Goal: Entertainment & Leisure: Consume media (video, audio)

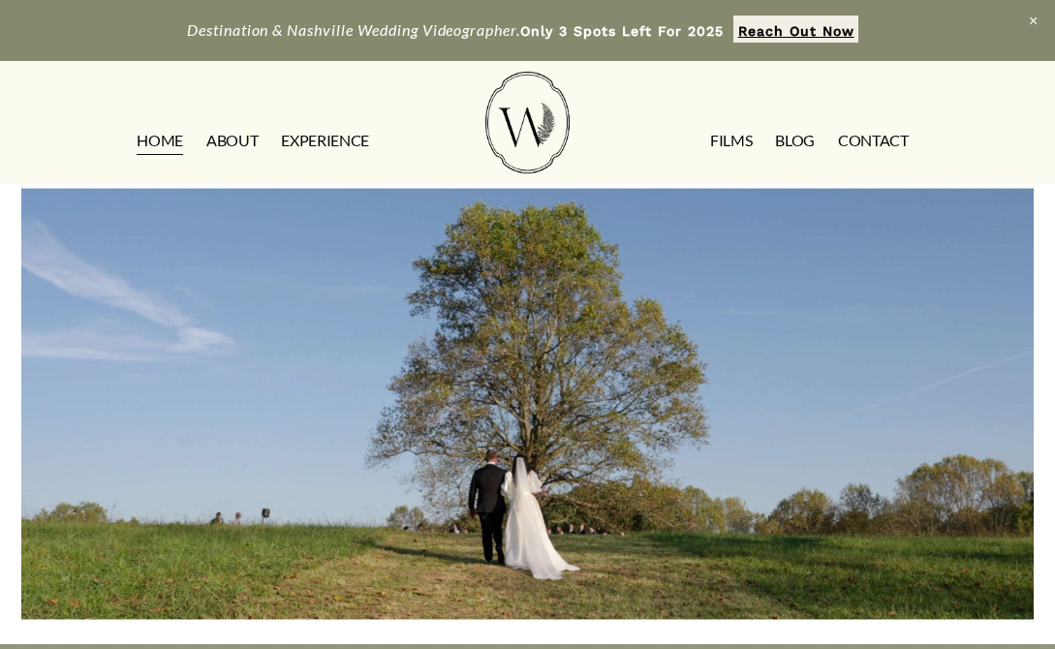
click at [317, 128] on link "EXPERIENCE" at bounding box center [325, 140] width 88 height 31
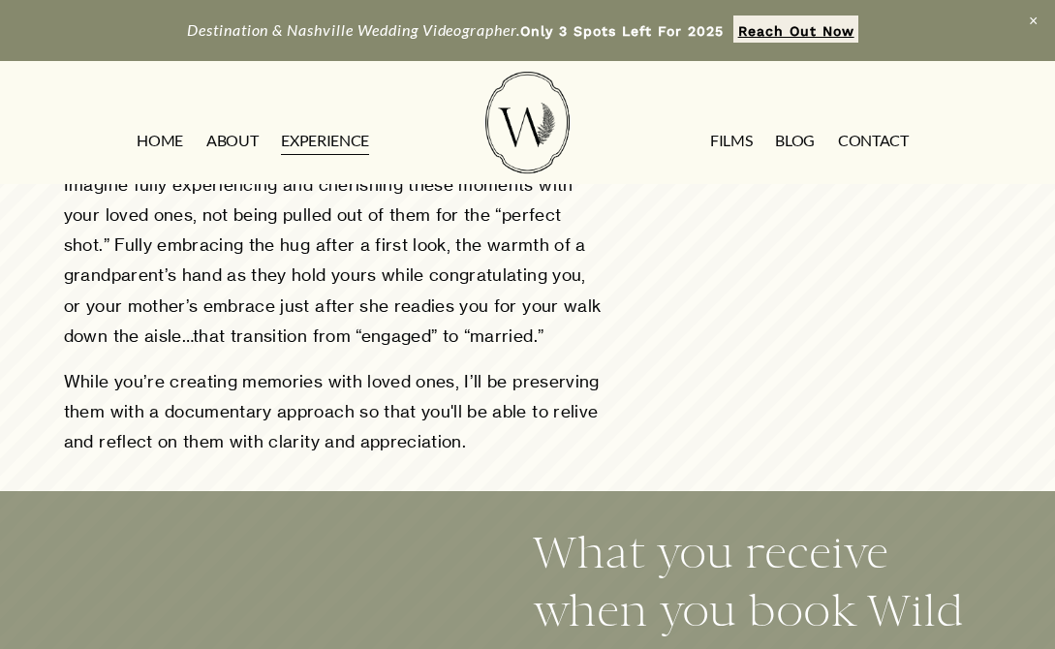
scroll to position [1017, 0]
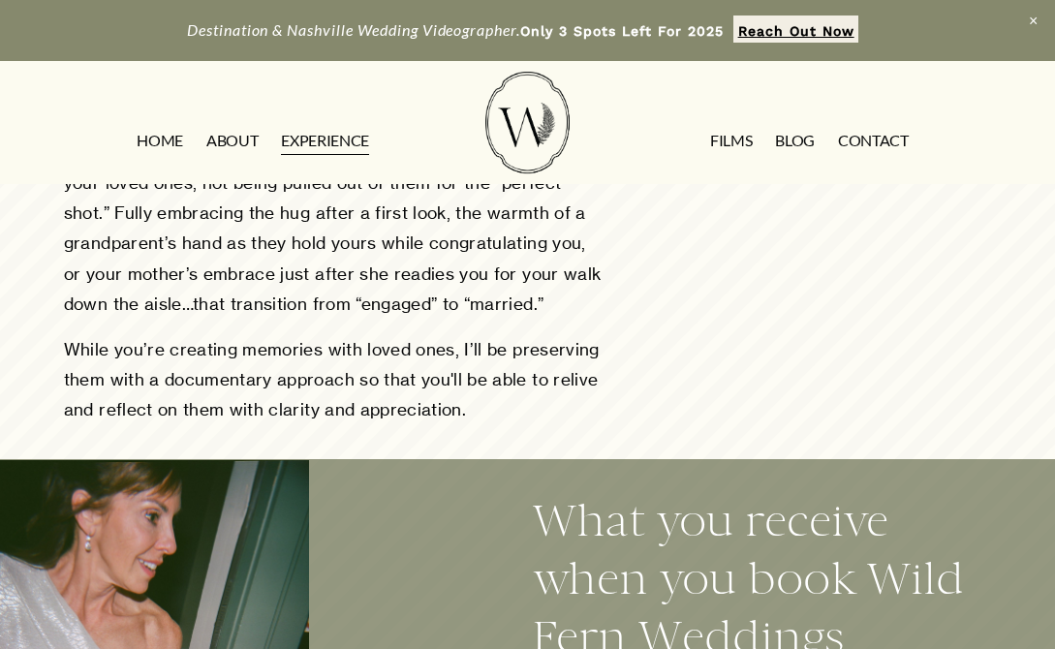
click at [482, 424] on p "While you’re creating memories with loved ones, I’ll be preserving them with a …" at bounding box center [335, 379] width 543 height 90
click at [479, 364] on p "While you’re creating memories with loved ones, I’ll be preserving them with a …" at bounding box center [335, 379] width 543 height 90
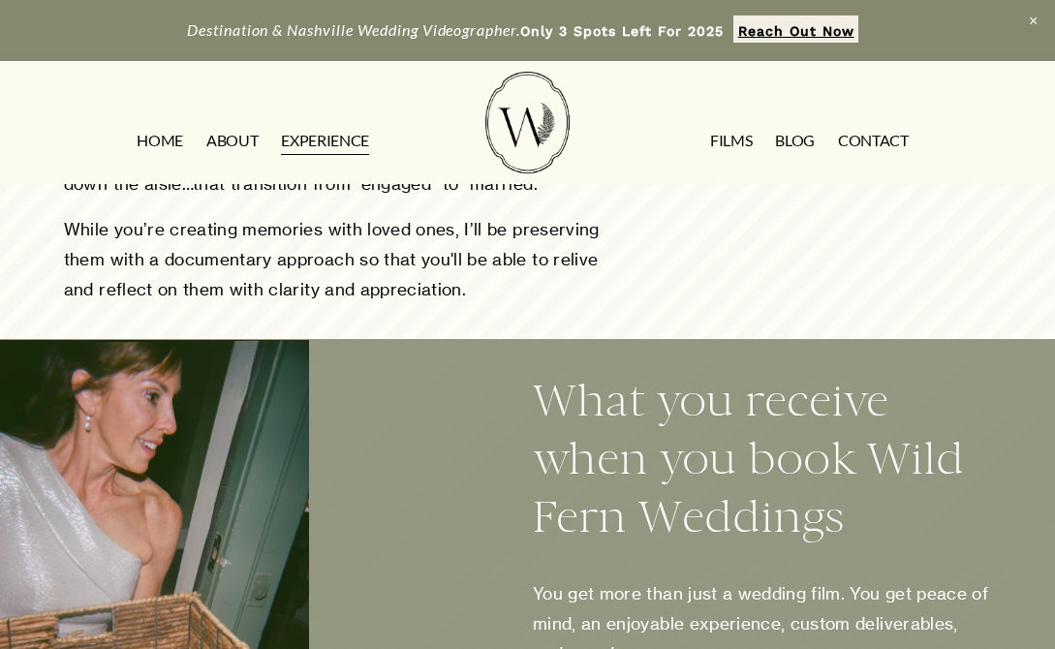
scroll to position [1088, 0]
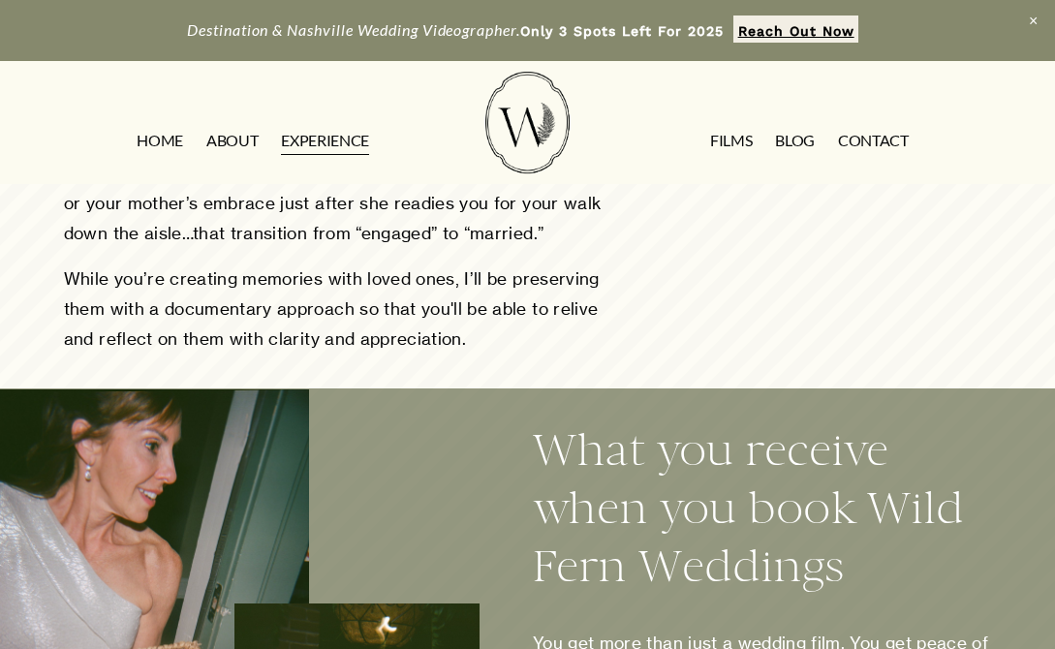
click at [469, 304] on p "While you’re creating memories with loved ones, I’ll be preserving them with a …" at bounding box center [335, 308] width 543 height 90
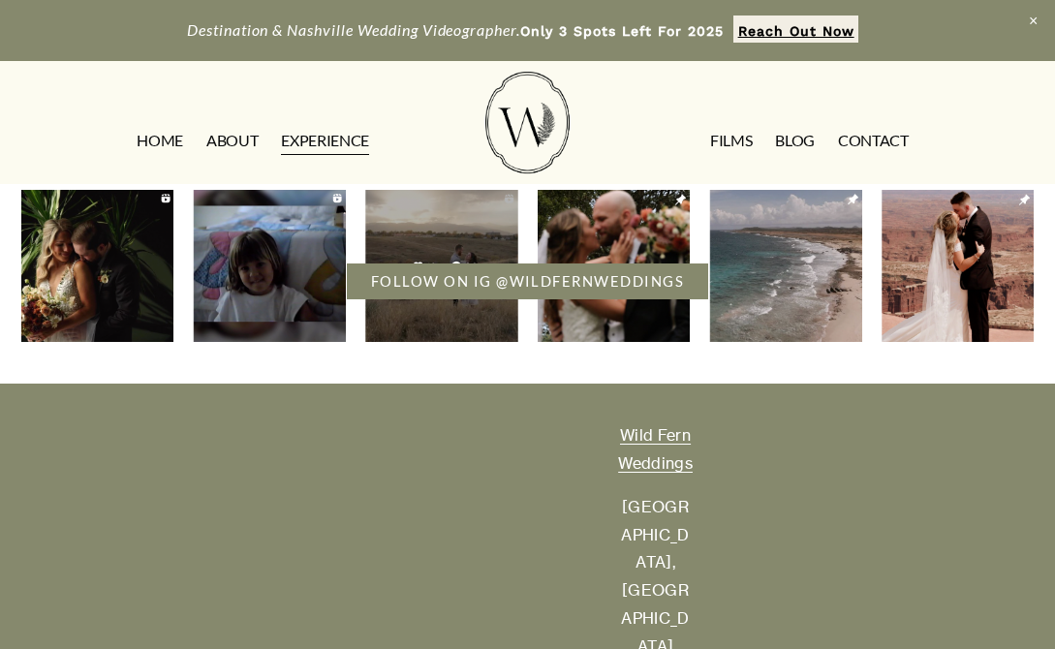
scroll to position [4355, 0]
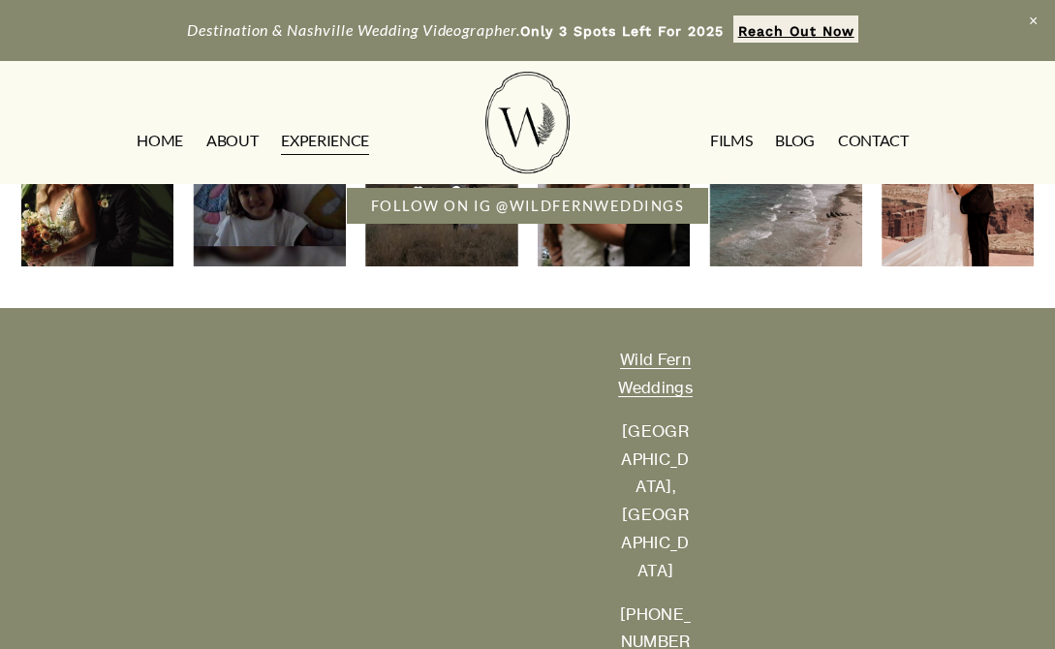
click at [780, 138] on link "Blog" at bounding box center [795, 140] width 40 height 31
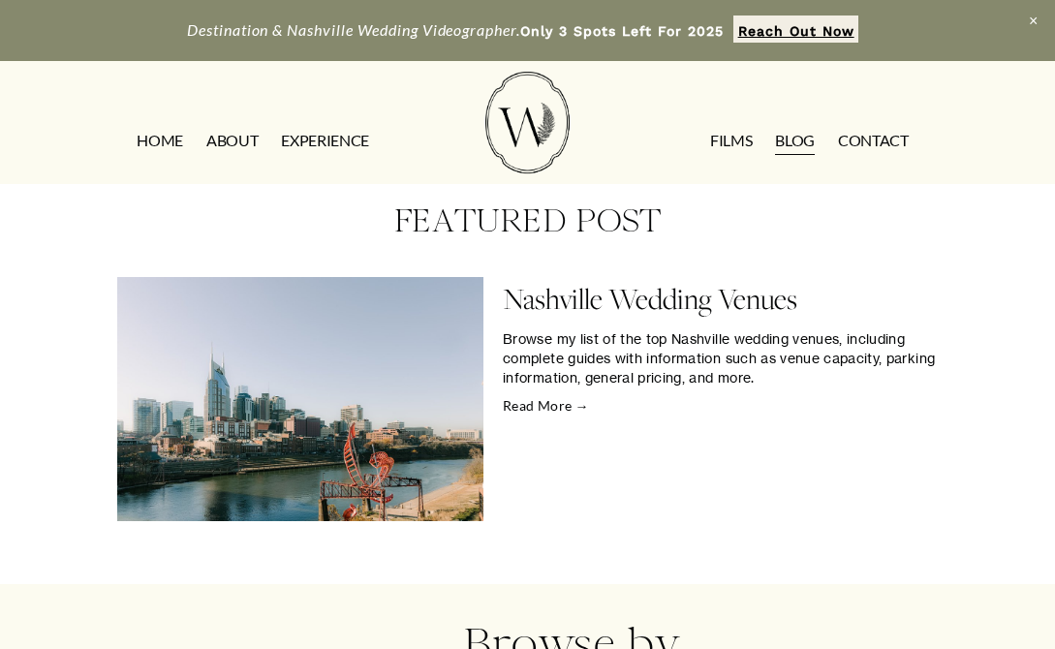
click at [744, 144] on link "FILMS" at bounding box center [731, 140] width 42 height 31
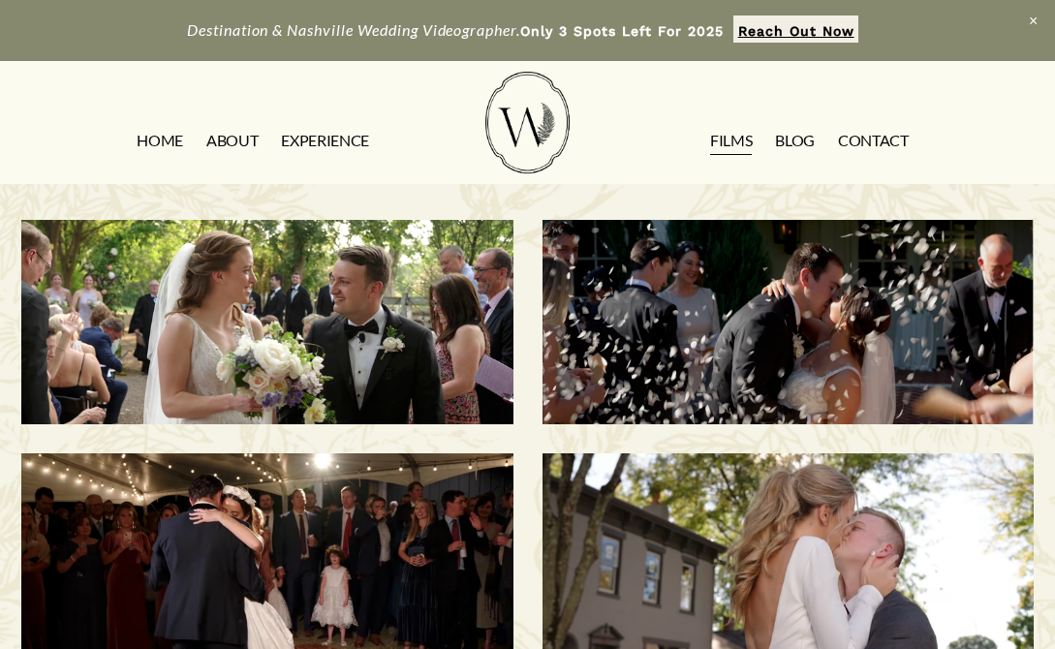
click at [296, 366] on div "Morgan & Tommy | Nashville, TN" at bounding box center [267, 322] width 492 height 205
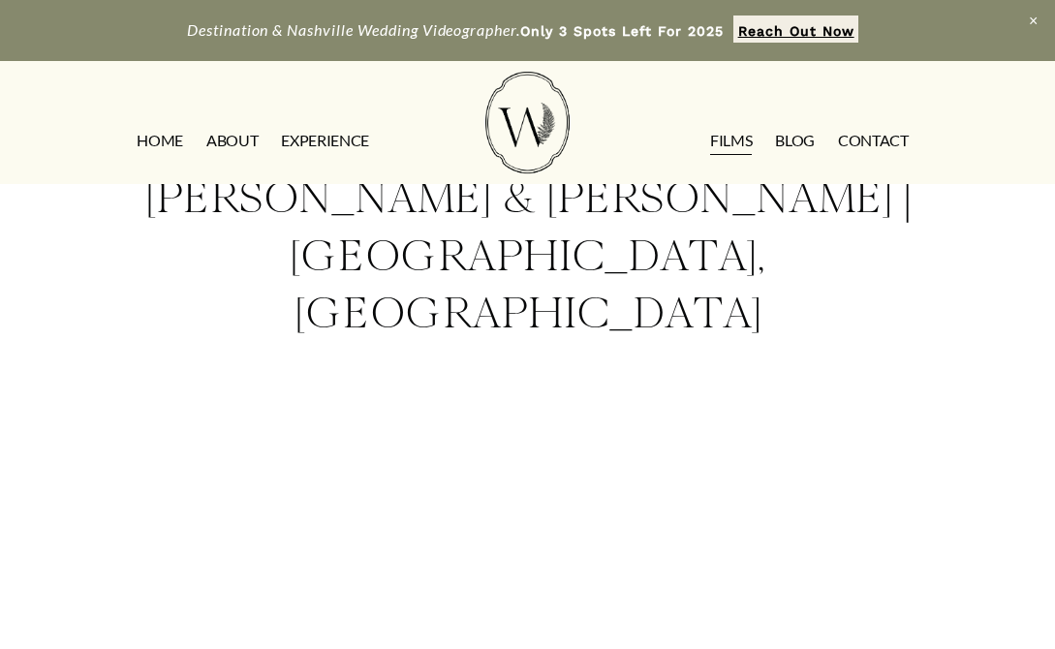
scroll to position [64, 0]
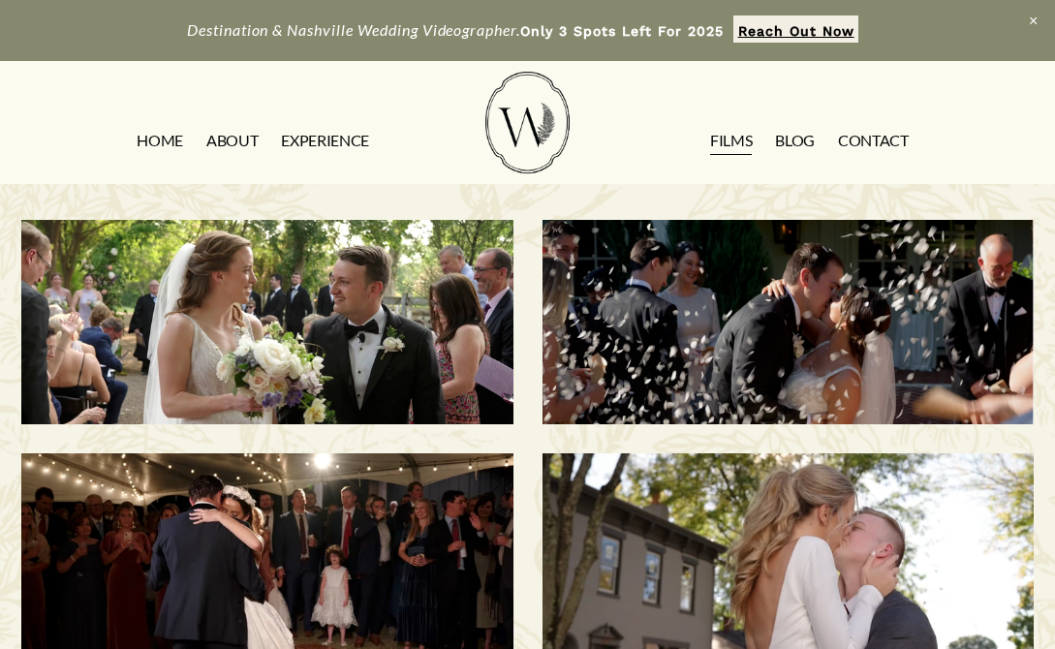
click at [785, 342] on h3 "Savannah & [PERSON_NAME] | [GEOGRAPHIC_DATA], [GEOGRAPHIC_DATA]" at bounding box center [787, 322] width 423 height 145
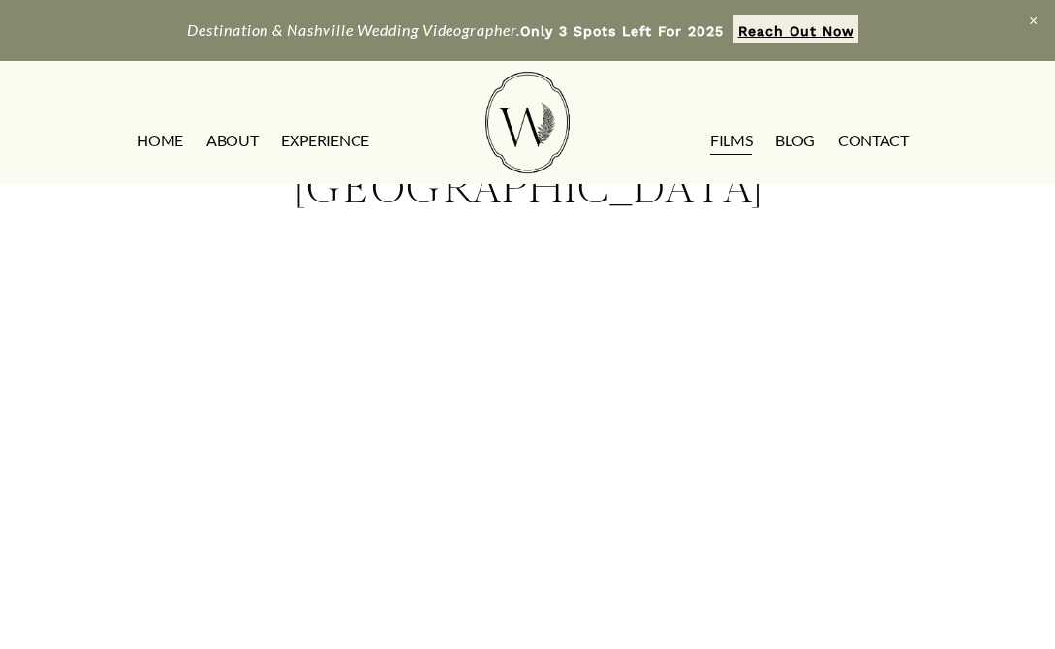
scroll to position [152, 0]
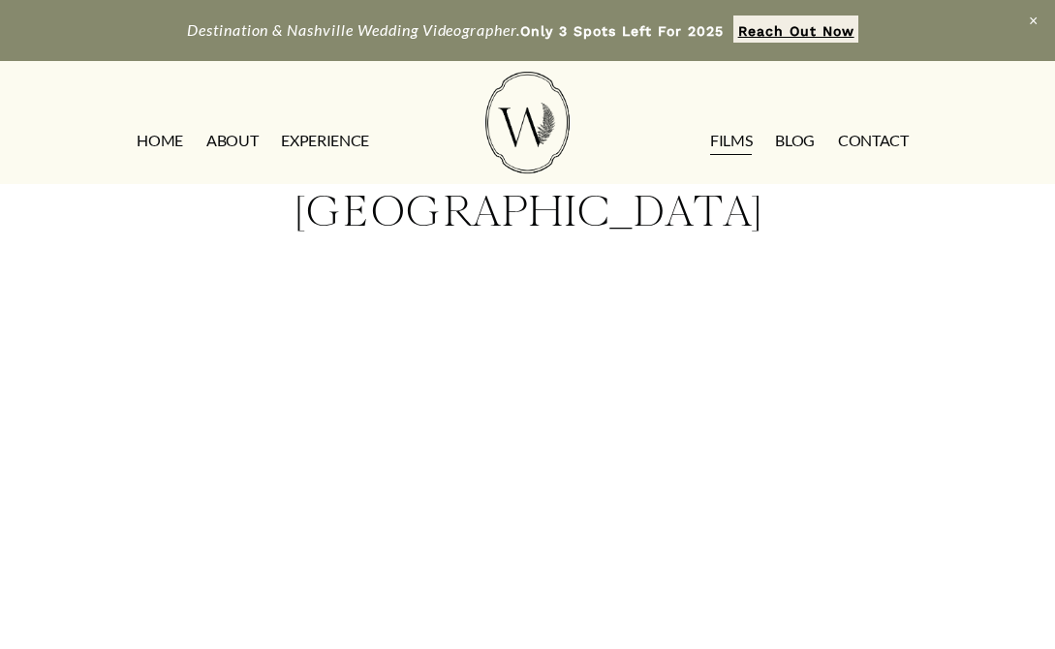
click at [979, 331] on div "Savannah & [PERSON_NAME] | [GEOGRAPHIC_DATA], [GEOGRAPHIC_DATA]" at bounding box center [527, 408] width 1055 height 750
